Goal: Find specific page/section: Find specific page/section

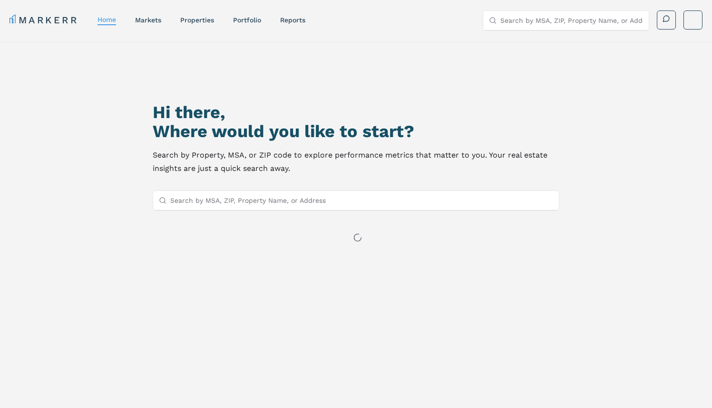
click at [543, 17] on input "Search by MSA, ZIP, Property Name, or Address" at bounding box center [571, 20] width 143 height 19
paste input "The [PERSON_NAME]"
type input "The [PERSON_NAME]"
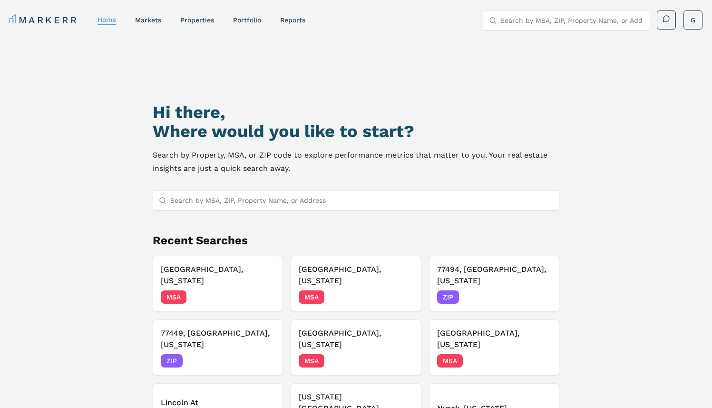
click at [578, 12] on input "Search by MSA, ZIP, Property Name, or Address" at bounding box center [571, 20] width 143 height 19
paste input "The [PERSON_NAME]"
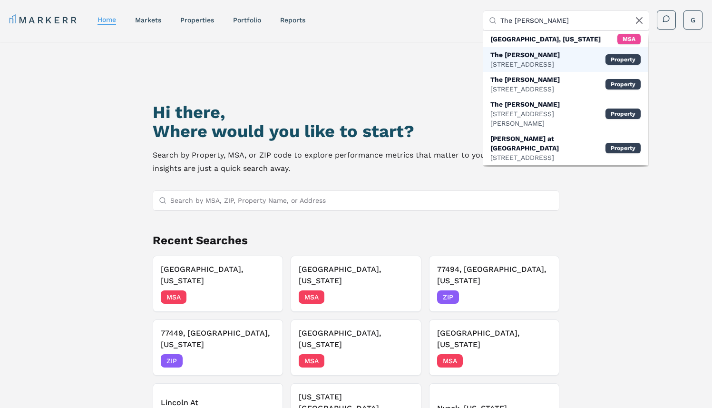
type input "The [PERSON_NAME]"
click at [538, 55] on div "The [PERSON_NAME]" at bounding box center [524, 55] width 69 height 10
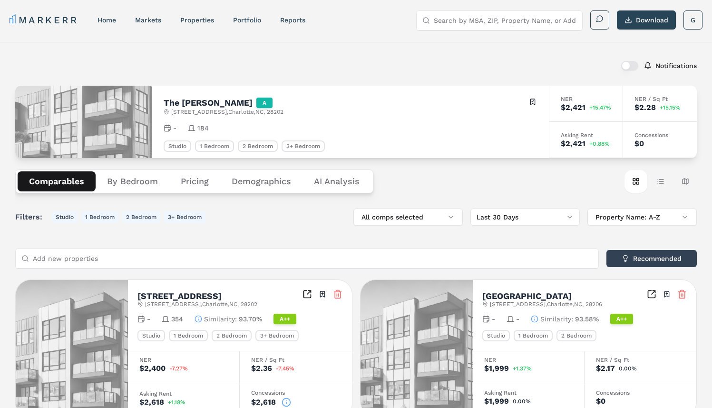
click at [355, 127] on div "- 184" at bounding box center [351, 128] width 374 height 10
click at [516, 21] on input "Search by MSA, ZIP, Property Name, or Address" at bounding box center [505, 20] width 143 height 19
paste input "Junction 1504"
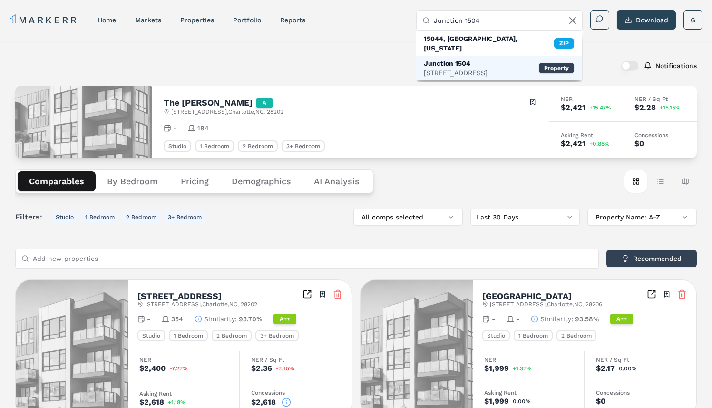
click at [488, 59] on div "Junction 1504" at bounding box center [456, 64] width 64 height 10
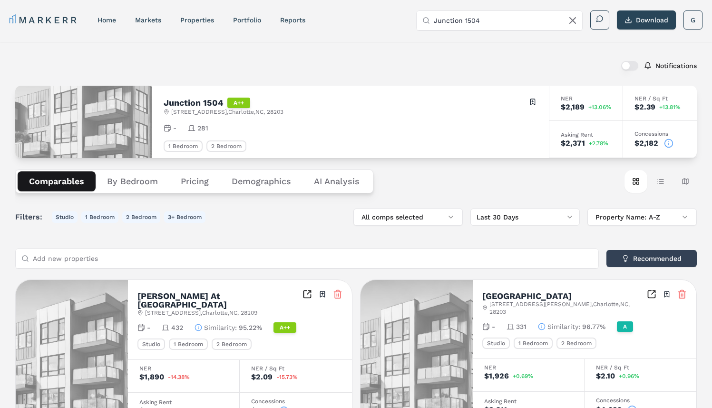
click at [479, 17] on input "Junction 1504" at bounding box center [505, 20] width 143 height 19
paste input "[GEOGRAPHIC_DATA]"
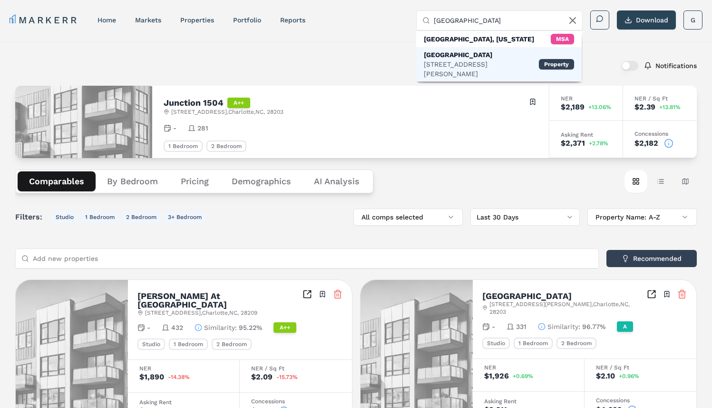
click at [505, 52] on div "[GEOGRAPHIC_DATA]" at bounding box center [481, 55] width 115 height 10
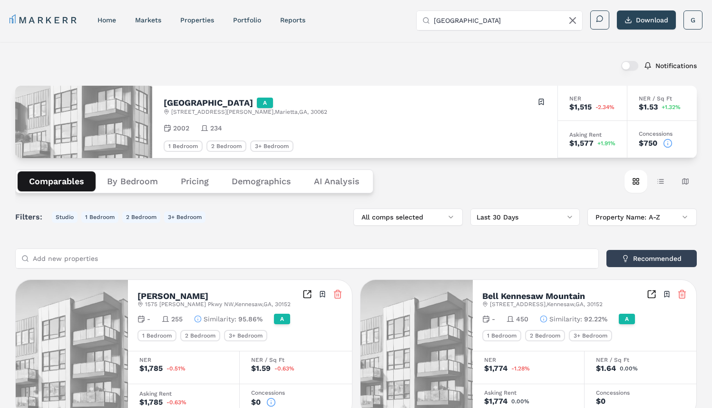
click at [515, 16] on input "[GEOGRAPHIC_DATA]" at bounding box center [505, 20] width 143 height 19
paste input "The Halsten At [GEOGRAPHIC_DATA]"
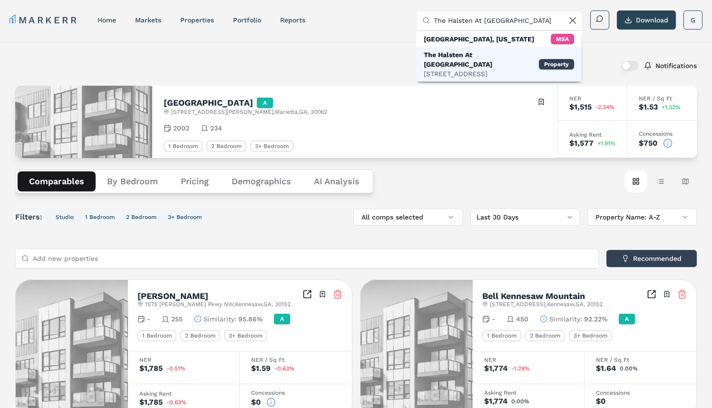
click at [490, 54] on div "The Halsten At [GEOGRAPHIC_DATA]" at bounding box center [481, 59] width 115 height 19
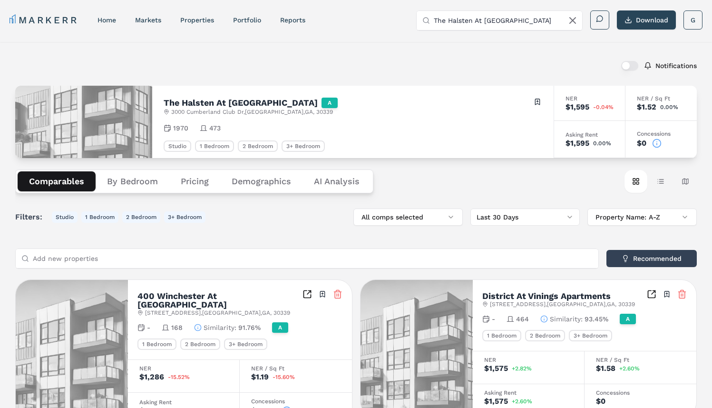
click at [467, 16] on input "The Halsten At [GEOGRAPHIC_DATA]" at bounding box center [505, 20] width 143 height 19
paste input "Oasis On Cascade"
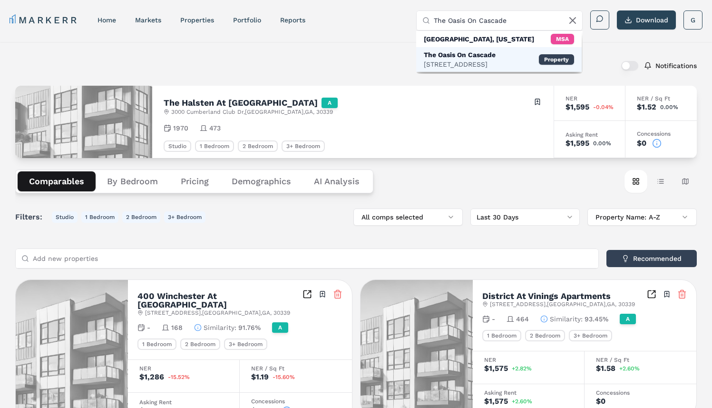
type input "The Oasis On Cascade"
click at [482, 62] on div "[STREET_ADDRESS]" at bounding box center [460, 64] width 72 height 10
